Goal: Transaction & Acquisition: Book appointment/travel/reservation

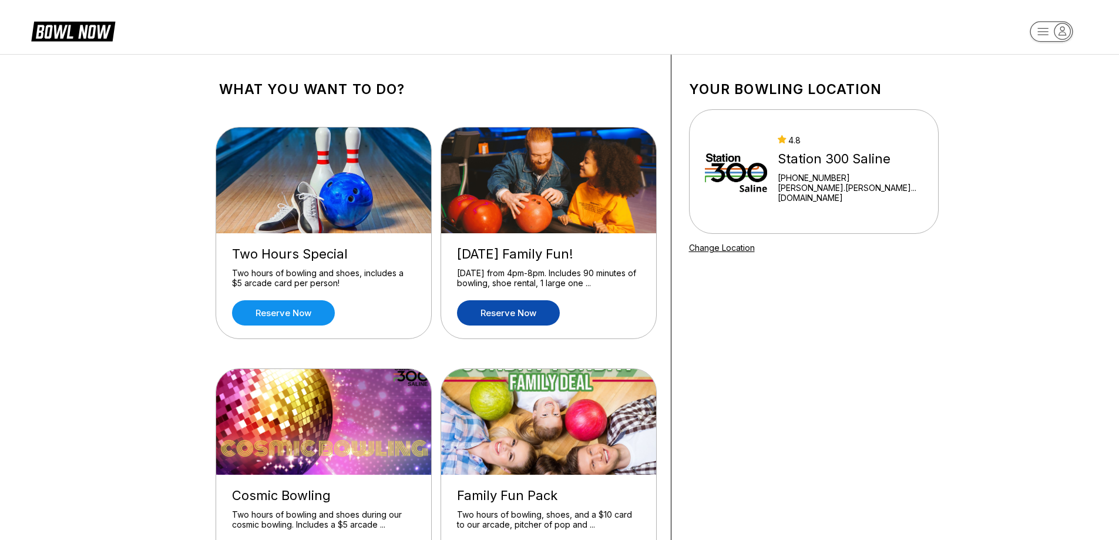
click at [511, 308] on link "Reserve now" at bounding box center [508, 312] width 103 height 25
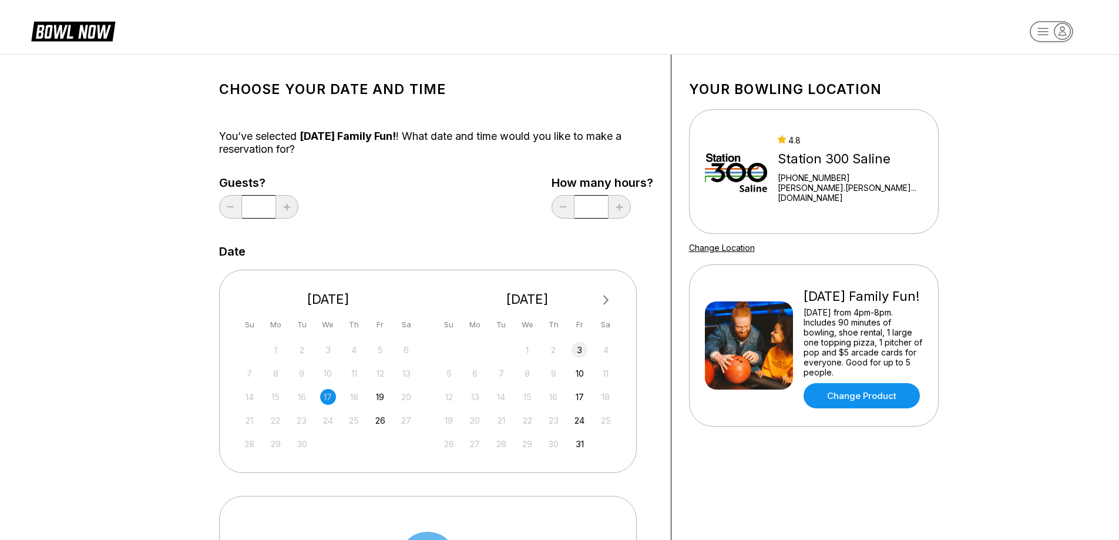
click at [577, 349] on div "3" at bounding box center [579, 350] width 16 height 16
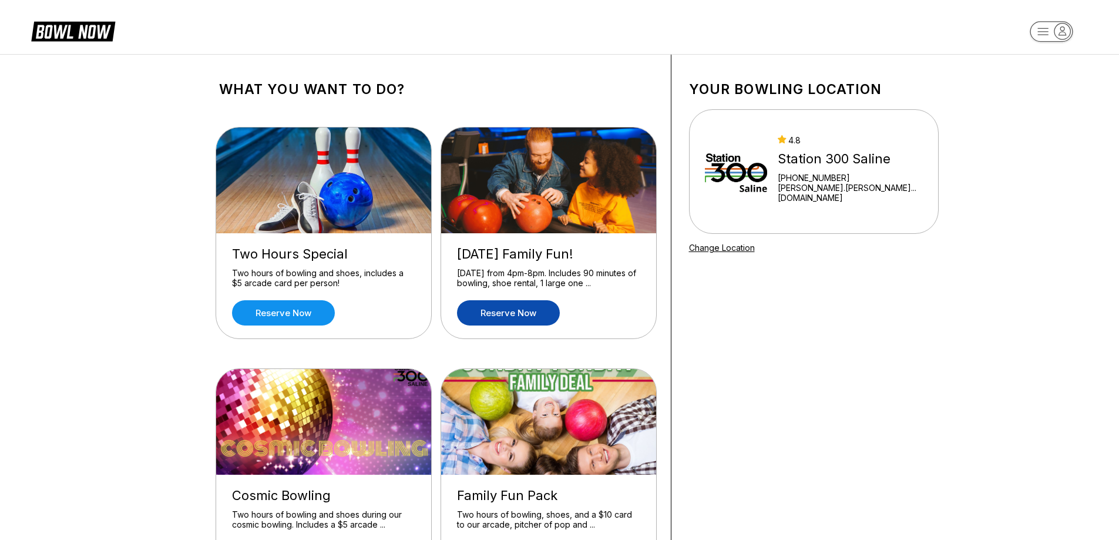
click at [525, 310] on link "Reserve now" at bounding box center [508, 312] width 103 height 25
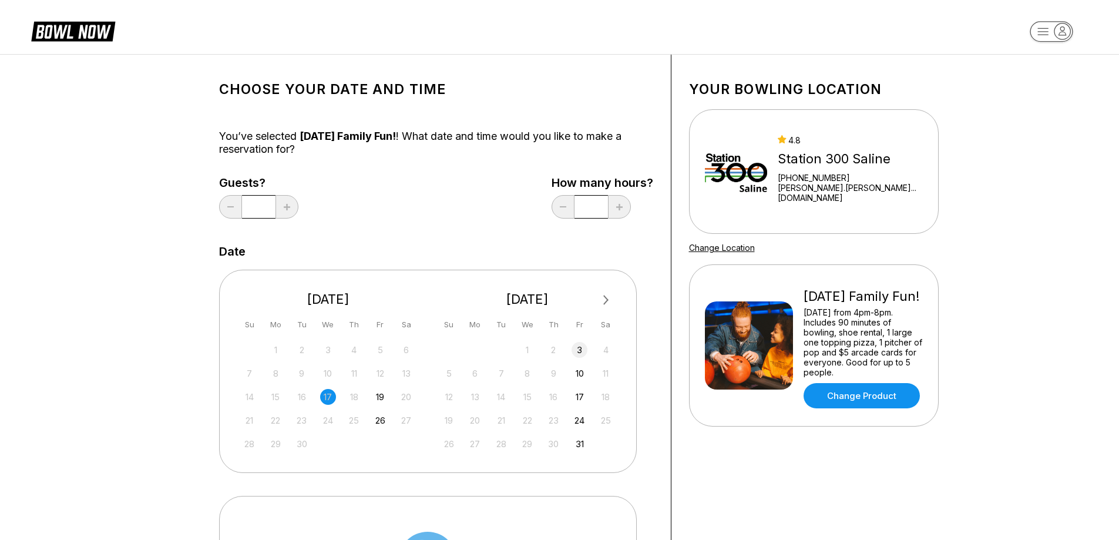
click at [584, 354] on div "3" at bounding box center [579, 350] width 16 height 16
click at [1034, 35] on rect "button" at bounding box center [1051, 31] width 43 height 21
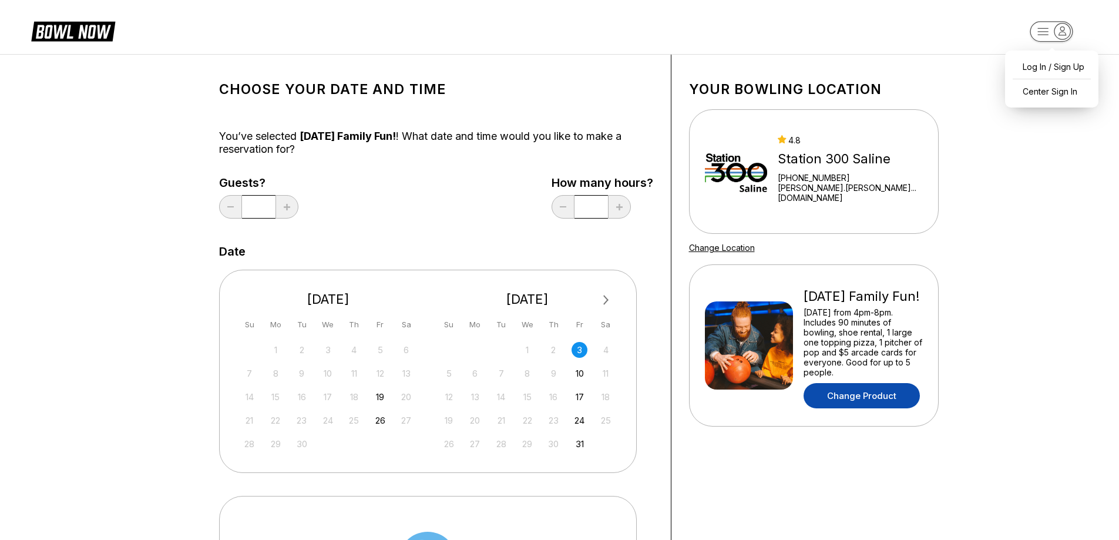
click at [859, 398] on link "Change Product" at bounding box center [861, 395] width 116 height 25
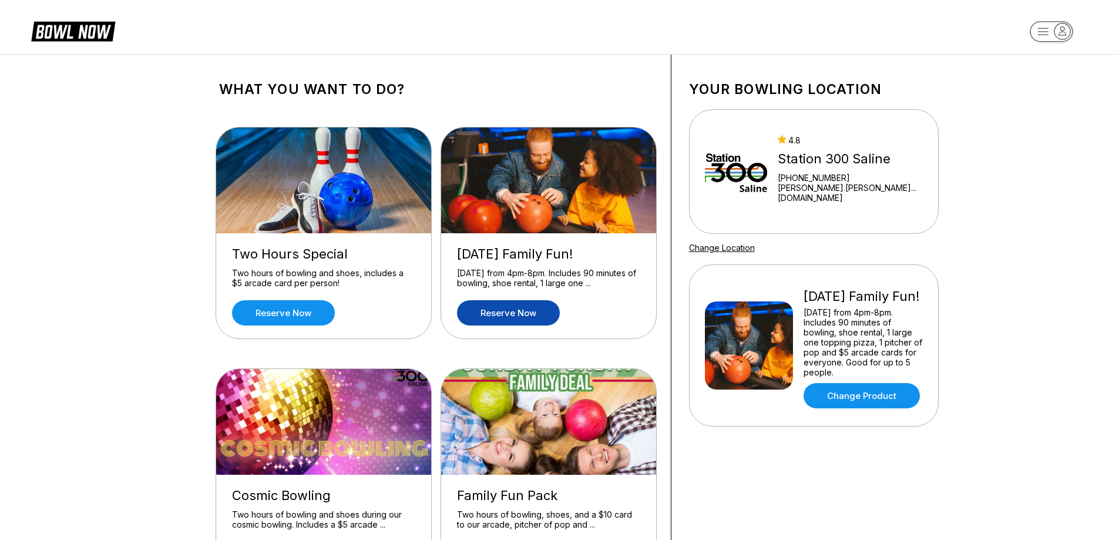
click at [515, 315] on link "Reserve now" at bounding box center [508, 312] width 103 height 25
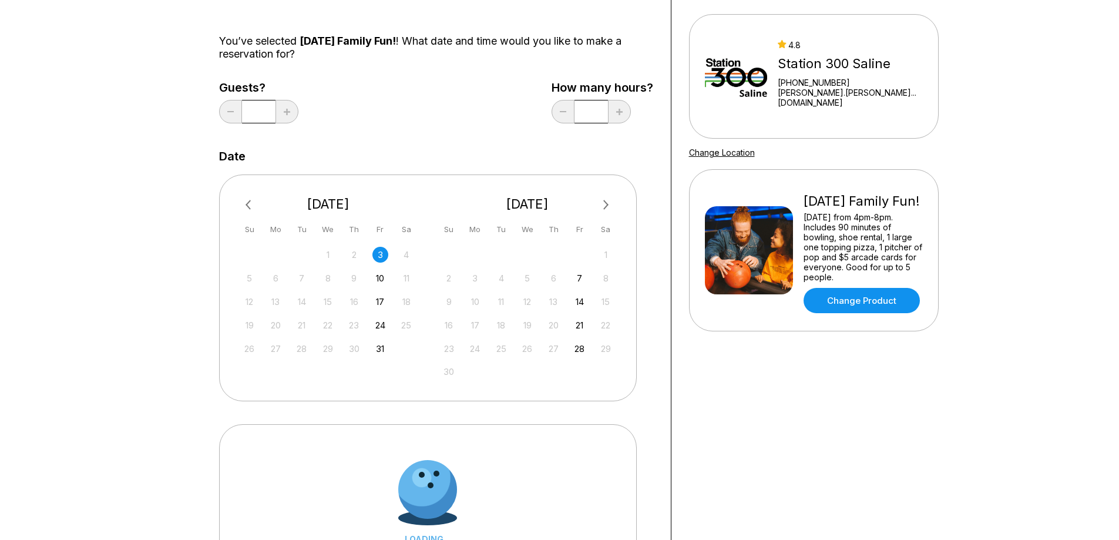
scroll to position [294, 0]
